Goal: Information Seeking & Learning: Learn about a topic

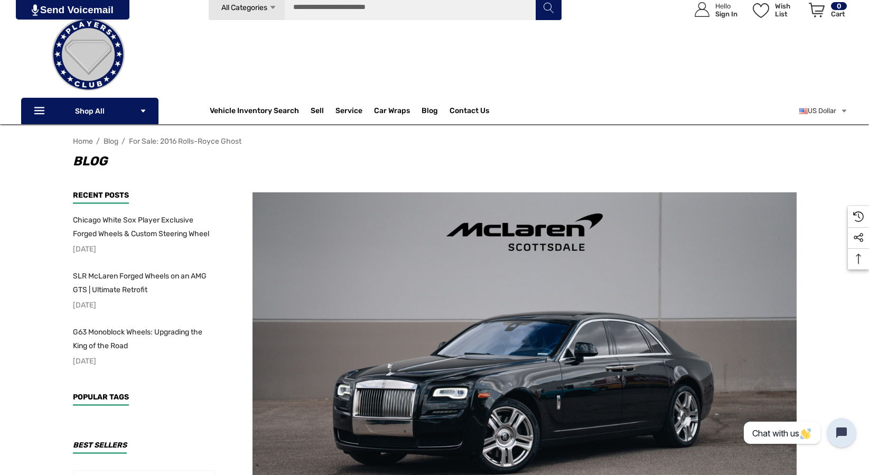
scroll to position [41, 0]
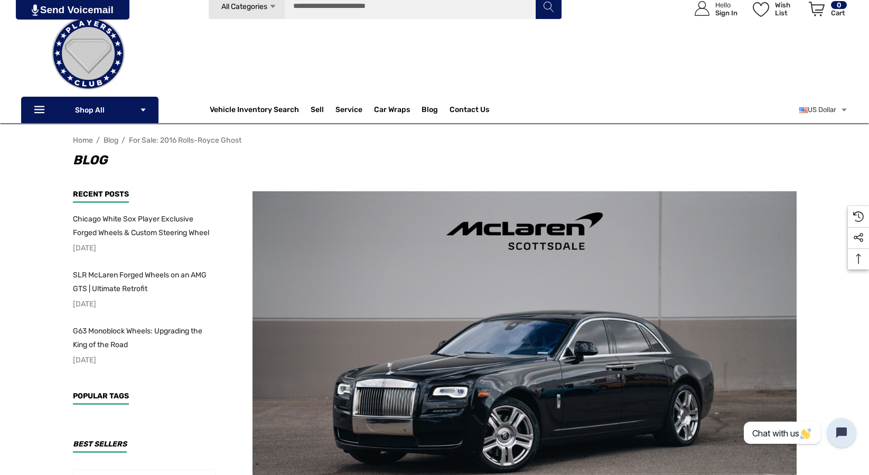
click at [391, 232] on img at bounding box center [524, 372] width 544 height 362
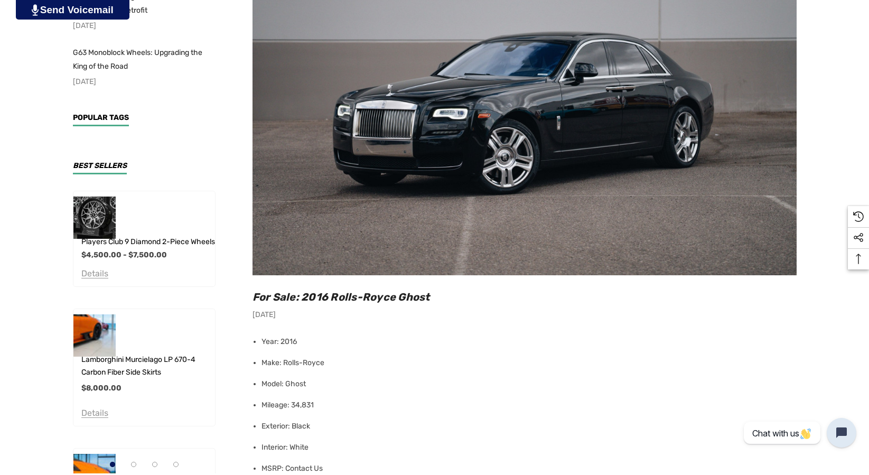
scroll to position [327, 0]
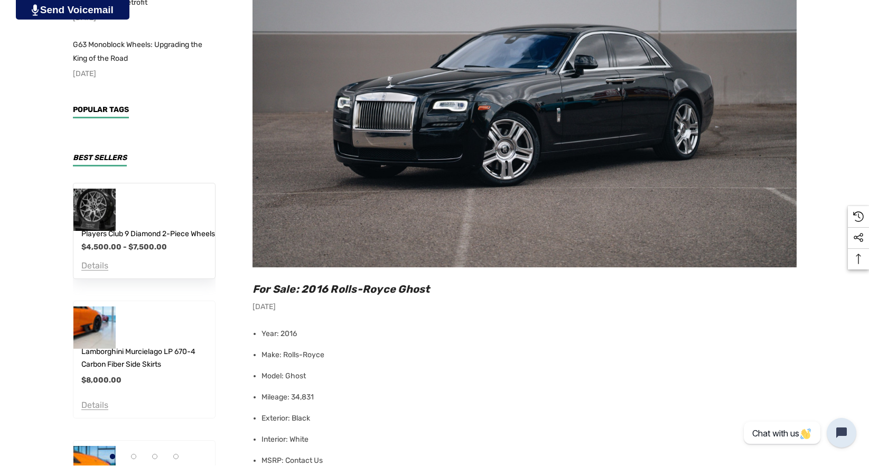
click at [111, 209] on img at bounding box center [94, 209] width 46 height 46
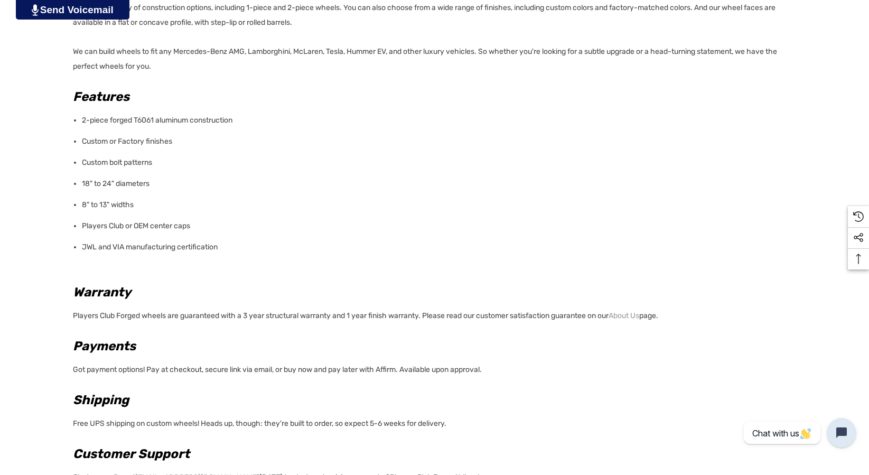
scroll to position [791, 0]
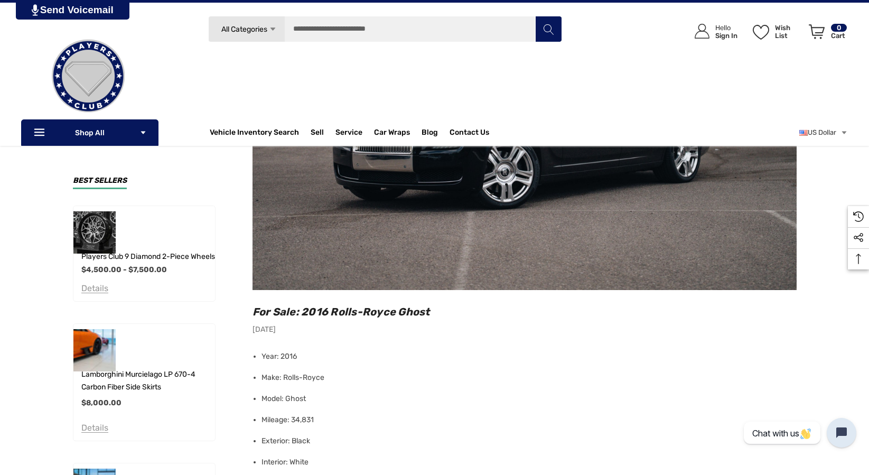
scroll to position [303, 0]
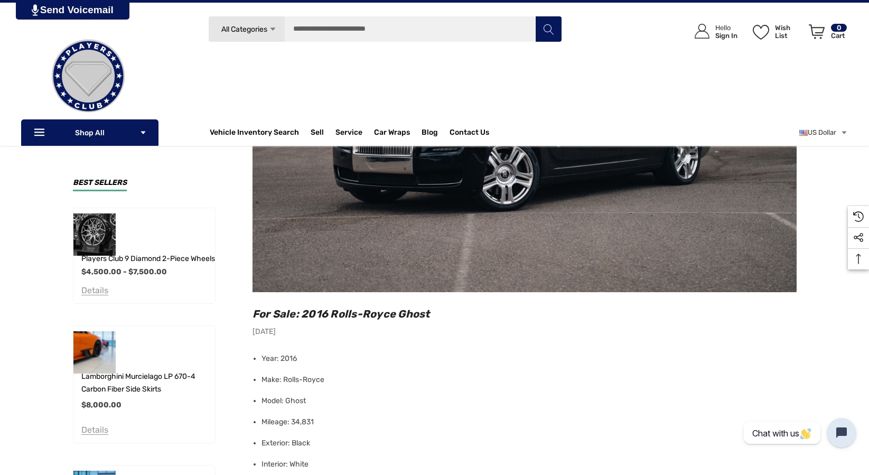
click at [357, 181] on img at bounding box center [524, 111] width 544 height 362
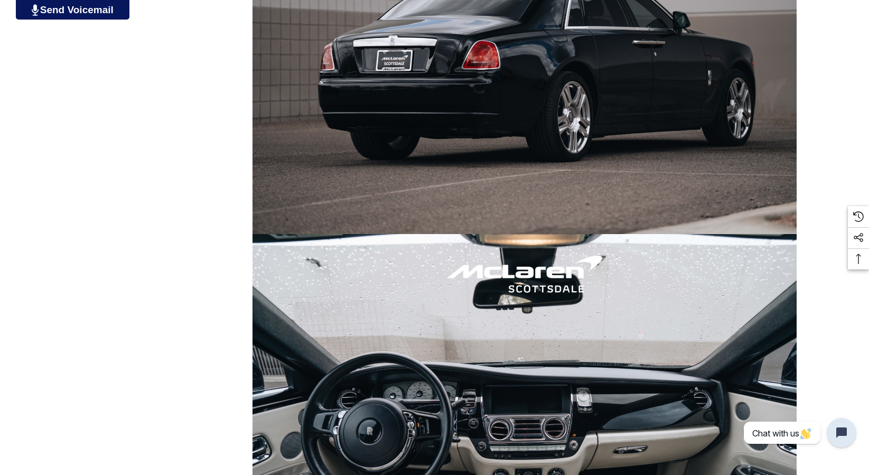
scroll to position [1420, 0]
